Goal: Go to known website: Go to known website

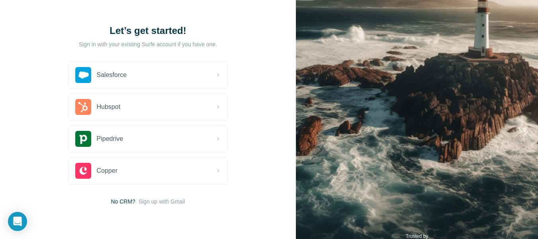
scroll to position [57, 0]
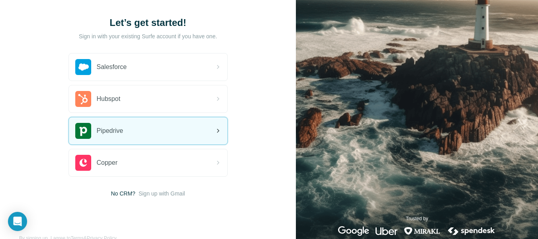
click at [197, 117] on div "Pipedrive" at bounding box center [148, 130] width 159 height 27
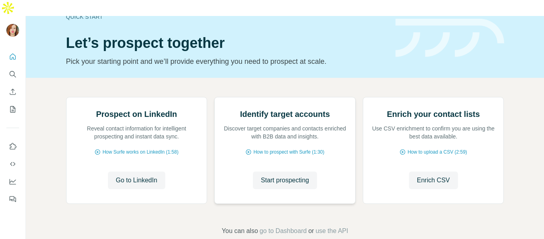
scroll to position [80, 0]
click at [141, 180] on span "Go to LinkedIn" at bounding box center [136, 180] width 41 height 10
